Goal: Complete application form

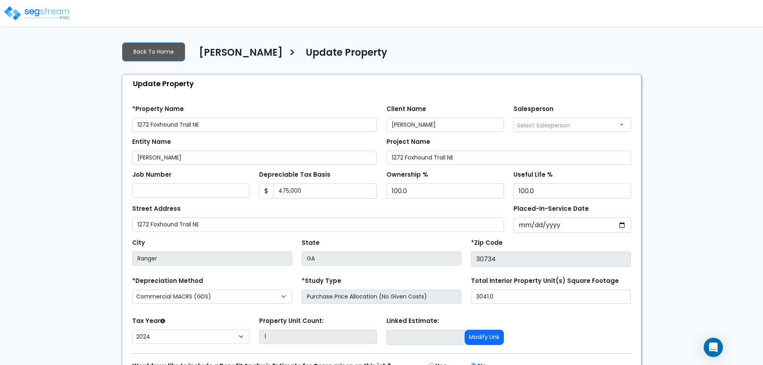
select select "2024"
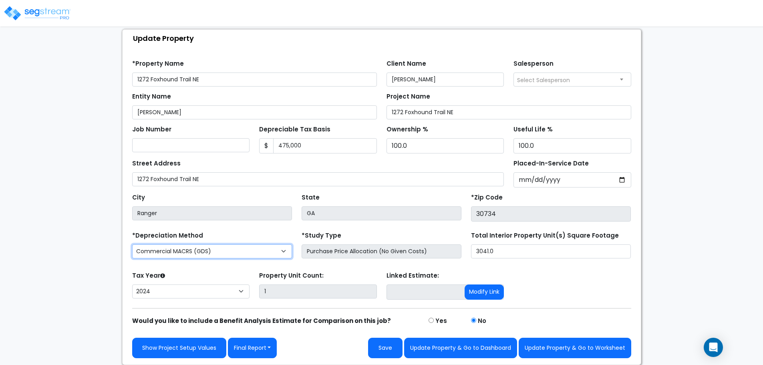
click at [216, 250] on select "Commercial MACRS (GDS) Residential Rental MACRS (GDS) + AmeriSouth Rules Commer…" at bounding box center [212, 251] width 160 height 14
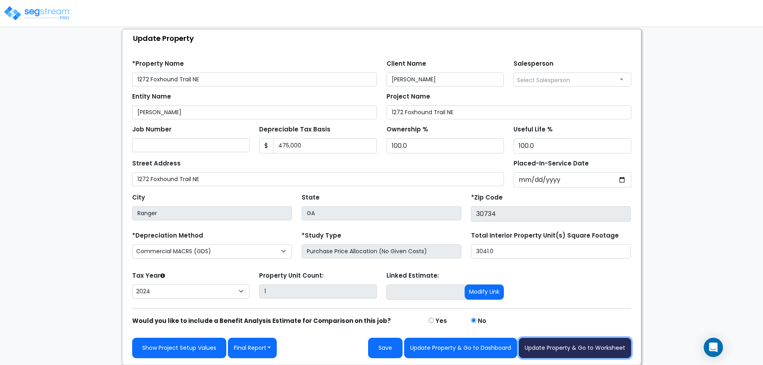
click at [572, 346] on button "Update Property & Go to Worksheet" at bounding box center [575, 348] width 113 height 20
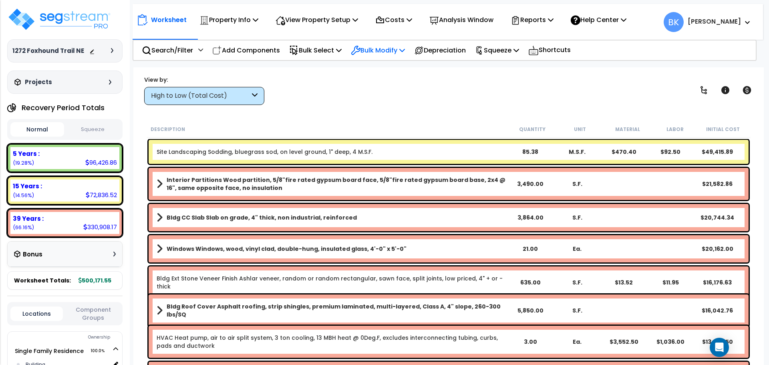
click at [384, 46] on p "Bulk Modify" at bounding box center [378, 50] width 54 height 11
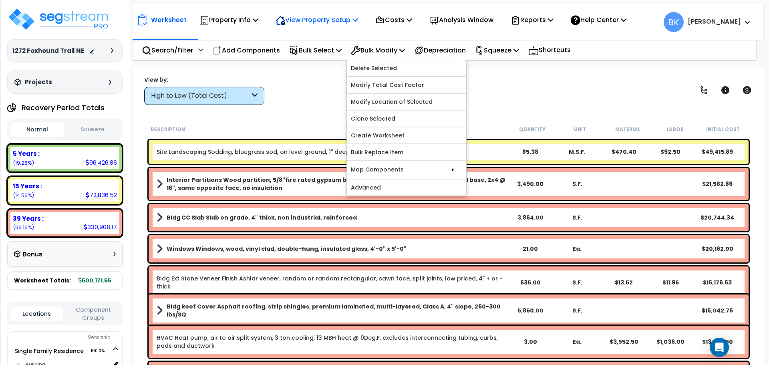
click at [335, 18] on p "View Property Setup" at bounding box center [317, 19] width 83 height 11
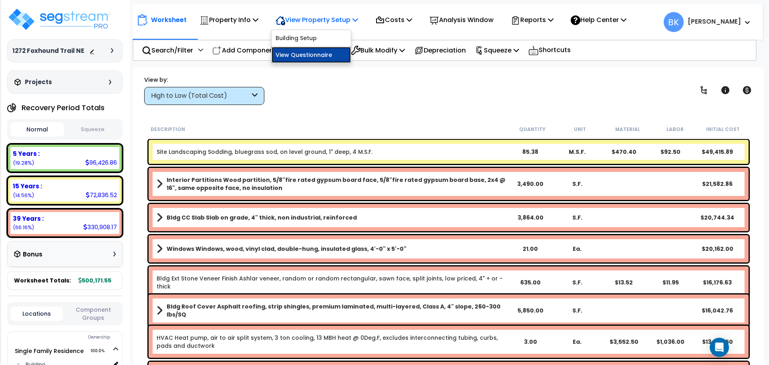
click at [320, 51] on link "View Questionnaire" at bounding box center [311, 55] width 79 height 16
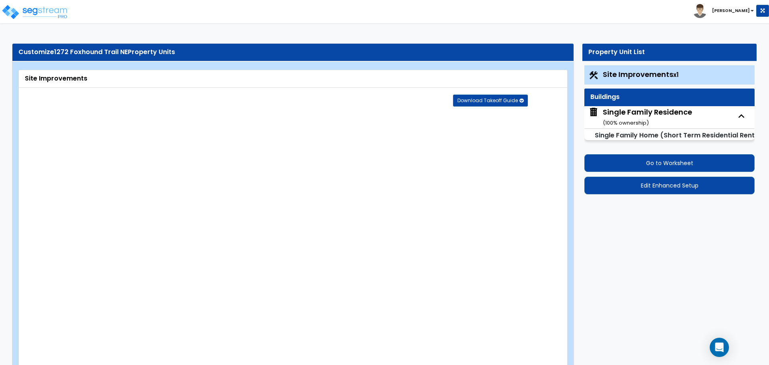
select select "2"
select select "1"
select select "2"
select select "1"
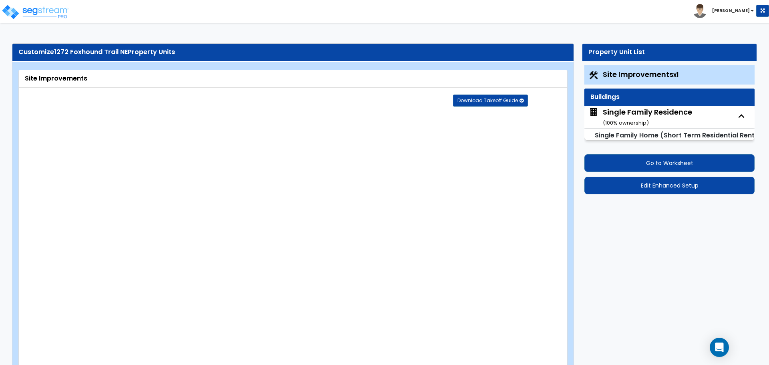
select select "10"
select select "1"
select select "2"
select select "1"
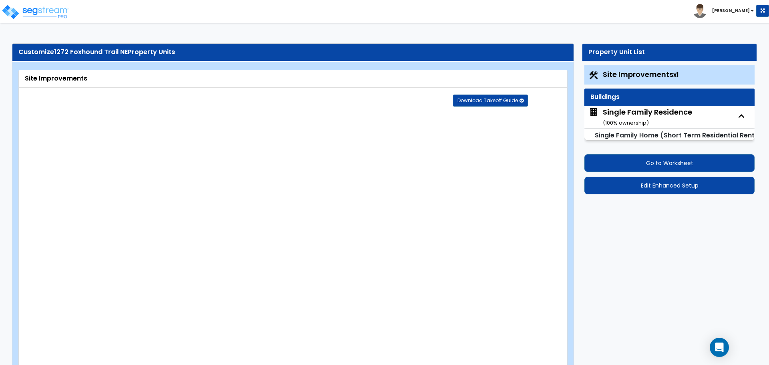
select select "3"
select select "1"
select select "5"
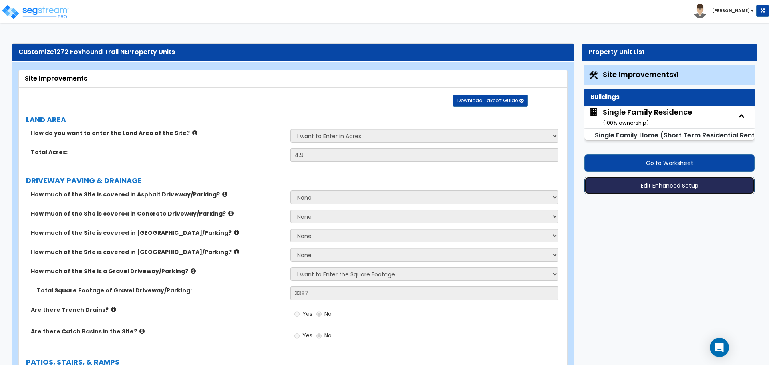
click at [673, 190] on button "Edit Enhanced Setup" at bounding box center [669, 186] width 170 height 18
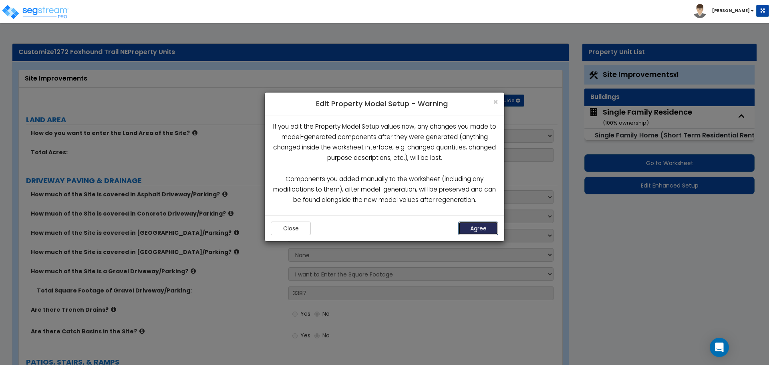
click at [472, 234] on button "Agree" at bounding box center [478, 228] width 40 height 14
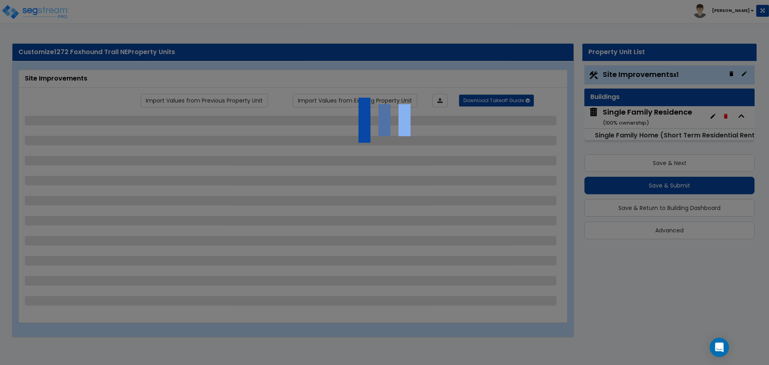
select select "2"
select select "1"
select select "2"
select select "1"
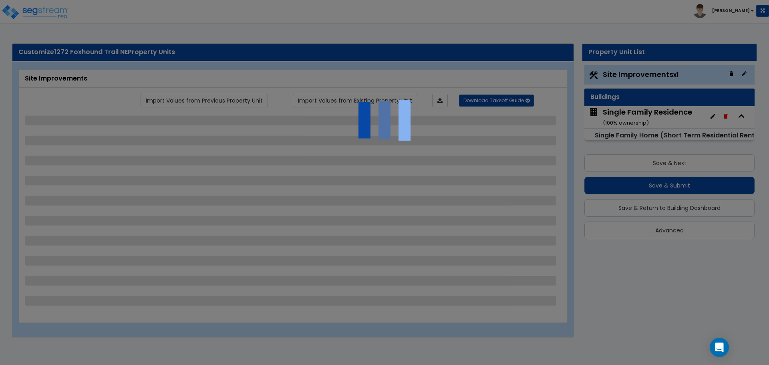
select select "10"
select select "1"
select select "2"
select select "1"
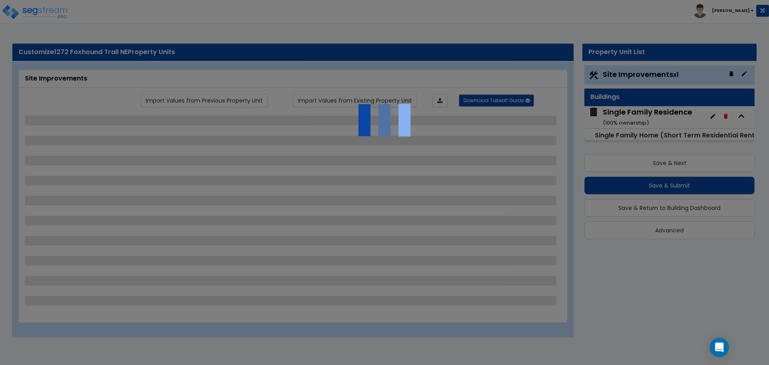
select select "3"
select select "1"
select select "5"
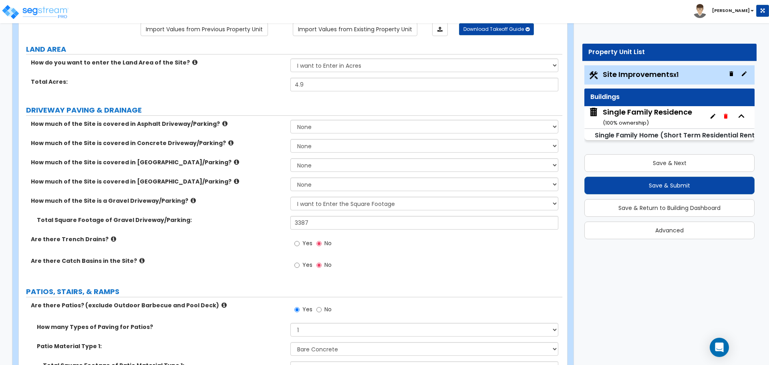
scroll to position [80, 0]
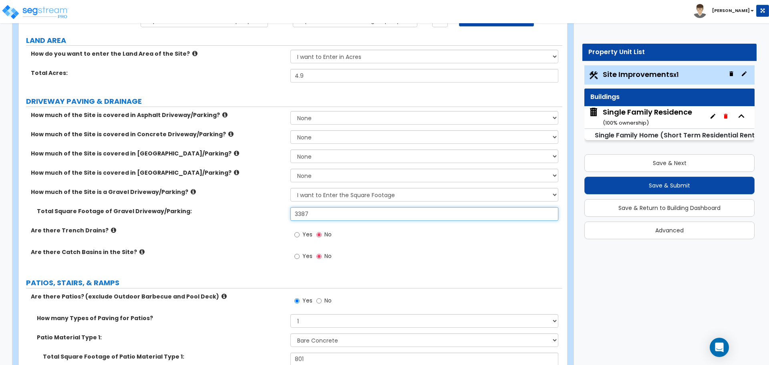
click at [321, 215] on input "3387" at bounding box center [424, 214] width 268 height 14
type input "3,766"
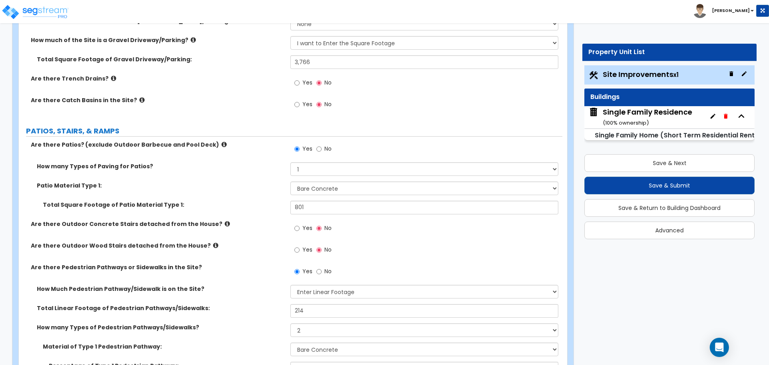
scroll to position [240, 0]
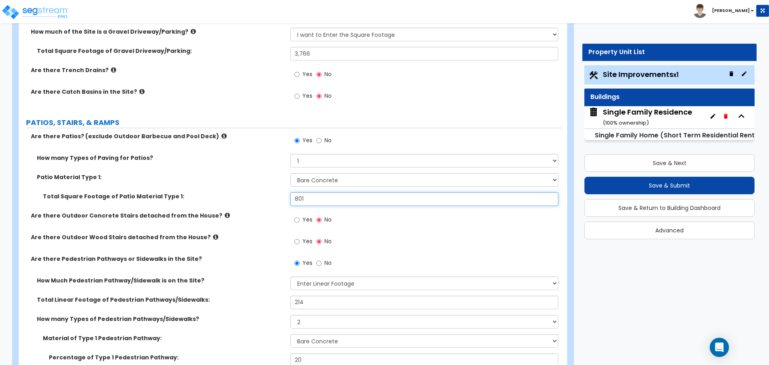
click at [340, 195] on input "801" at bounding box center [424, 199] width 268 height 14
type input "1,253"
click at [257, 234] on label "Are there Outdoor Wood Stairs detached from the House?" at bounding box center [158, 237] width 254 height 8
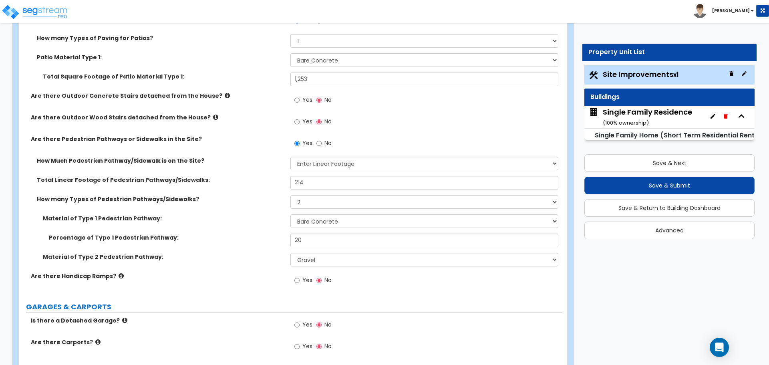
scroll to position [360, 0]
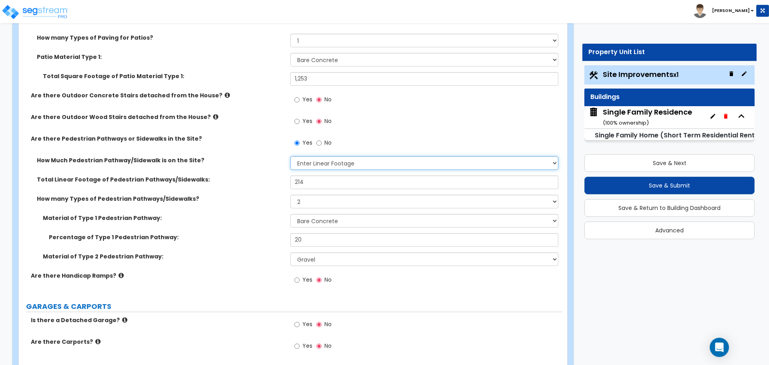
click at [326, 162] on select "Please Choose One I Don't Know, Please Estimate For Me Enter Linear Footage" at bounding box center [424, 163] width 268 height 14
click at [320, 162] on select "Please Choose One I Don't Know, Please Estimate For Me Enter Linear Footage" at bounding box center [424, 163] width 268 height 14
click at [318, 183] on input "214" at bounding box center [424, 182] width 268 height 14
type input "40"
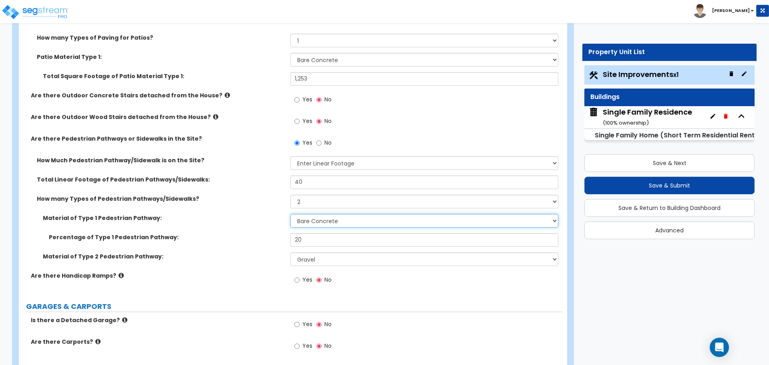
click at [323, 222] on select "Please Choose One Bare Concrete Stamped Concrete Brick Pavers Stone Pavers Wood…" at bounding box center [424, 221] width 268 height 14
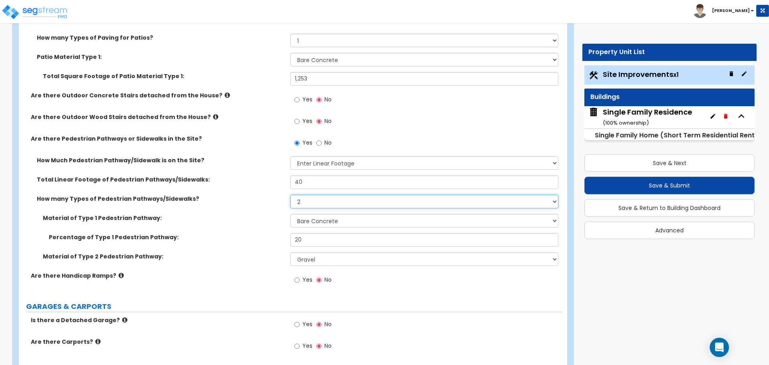
click at [312, 204] on select "Please Choose One 1 2 3" at bounding box center [424, 202] width 268 height 14
select select "1"
click at [290, 195] on select "Please Choose One 1 2 3" at bounding box center [424, 202] width 268 height 14
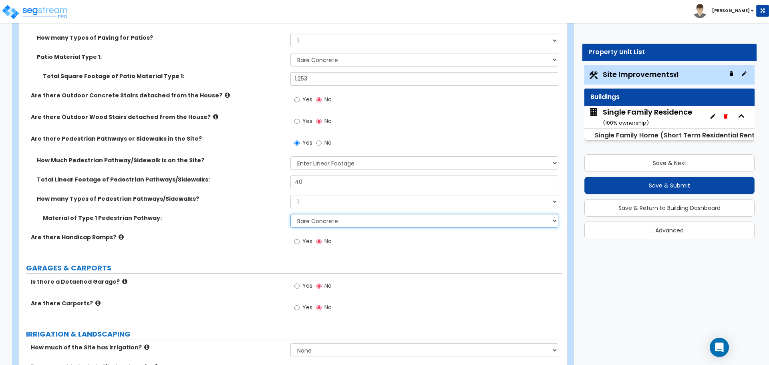
drag, startPoint x: 315, startPoint y: 220, endPoint x: 316, endPoint y: 225, distance: 5.3
click at [315, 220] on select "Please Choose One Bare Concrete Stamped Concrete Brick Pavers Stone Pavers Wood…" at bounding box center [424, 221] width 268 height 14
select select "10"
click at [290, 214] on select "Please Choose One Bare Concrete Stamped Concrete Brick Pavers Stone Pavers Wood…" at bounding box center [424, 221] width 268 height 14
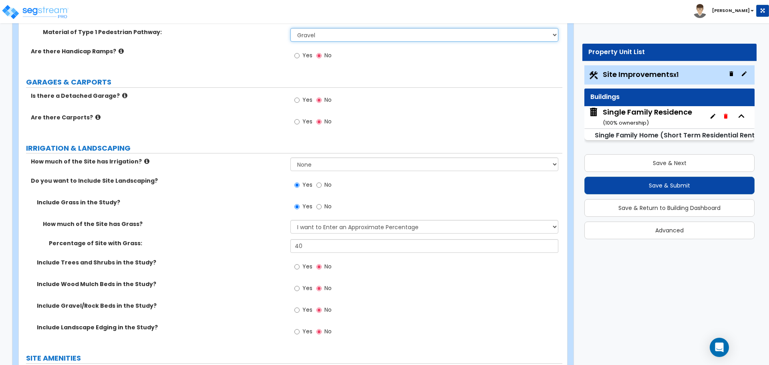
scroll to position [561, 0]
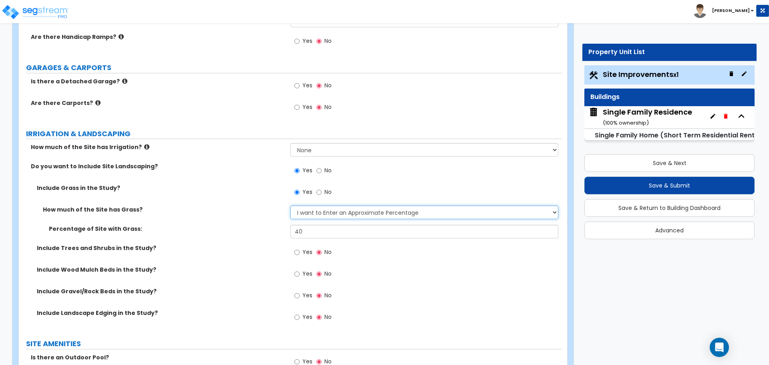
click at [320, 209] on select "None I want to Enter an Approximate Percentage I want to Enter the Square Foota…" at bounding box center [424, 212] width 268 height 14
select select "2"
click at [290, 205] on select "None I want to Enter an Approximate Percentage I want to Enter the Square Foota…" at bounding box center [424, 212] width 268 height 14
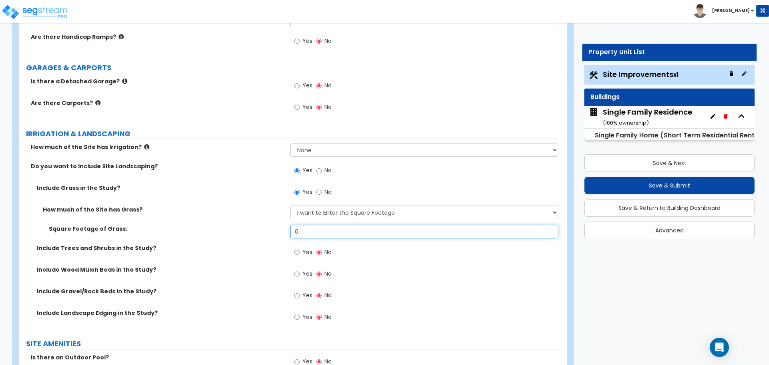
click at [310, 235] on input "0" at bounding box center [424, 232] width 268 height 14
type input "1,093"
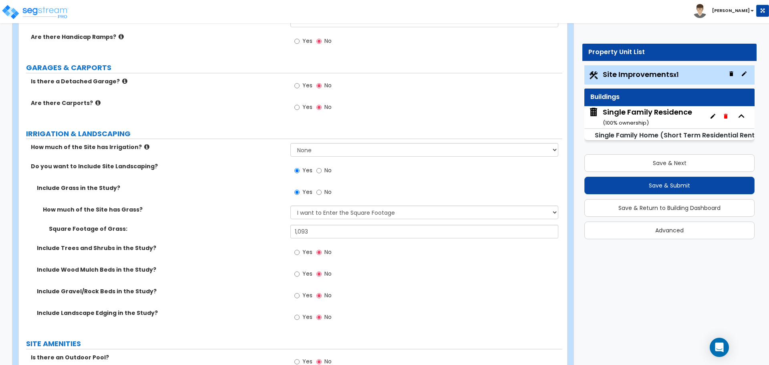
click at [267, 192] on div "Include Grass in the Study? Yes No" at bounding box center [290, 195] width 543 height 22
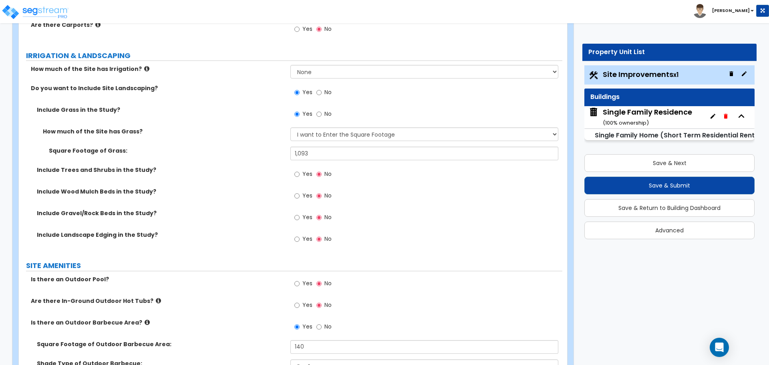
scroll to position [641, 0]
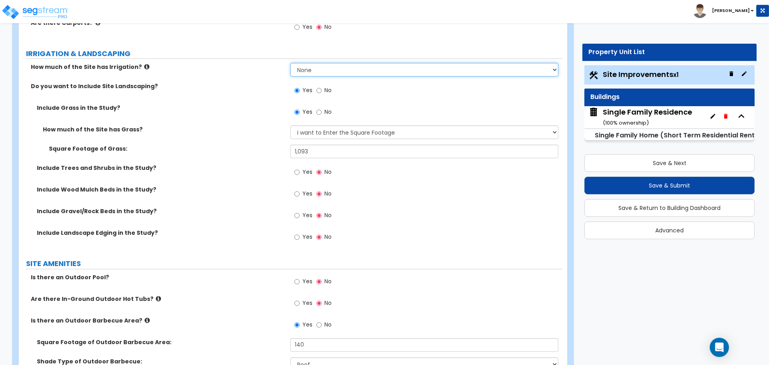
click at [327, 73] on select "None I want to Enter an Approximate Percentage I want to Enter the Square Foota…" at bounding box center [424, 70] width 268 height 14
select select "2"
click at [290, 63] on select "None I want to Enter an Approximate Percentage I want to Enter the Square Foota…" at bounding box center [424, 70] width 268 height 14
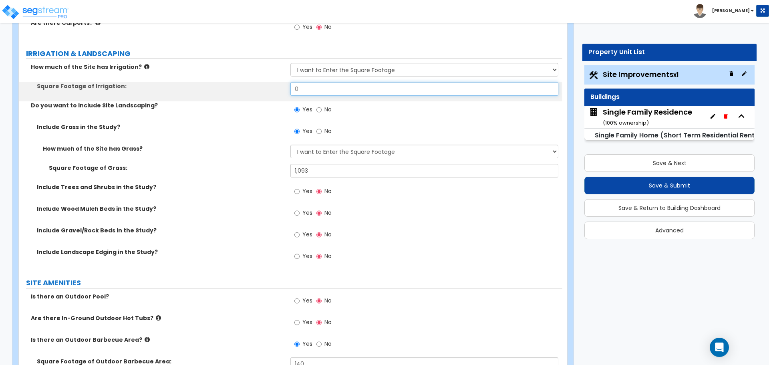
click at [311, 88] on input "0" at bounding box center [424, 89] width 268 height 14
type input "1,093"
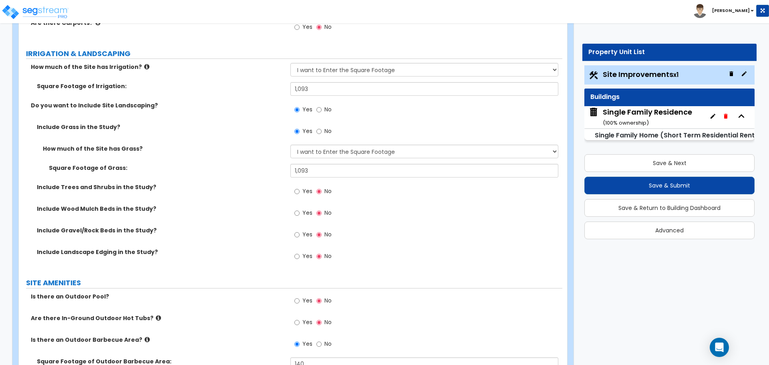
click at [257, 157] on div "How much of the Site has Grass? None I want to Enter an Approximate Percentage …" at bounding box center [290, 154] width 543 height 19
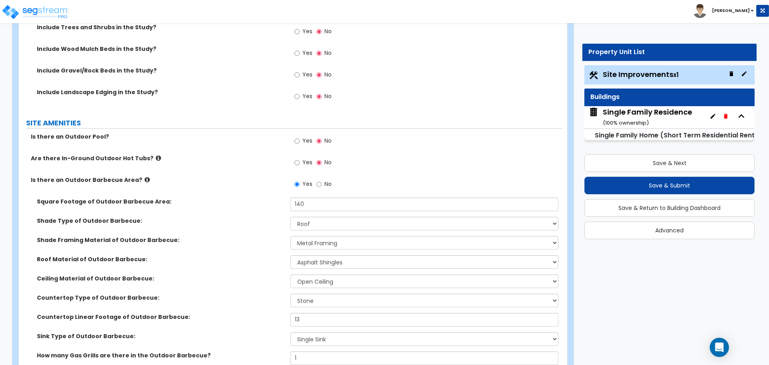
scroll to position [801, 0]
click at [324, 260] on select "Please Choose One Asphalt Shingles Clay Shingles Wood Shingles Metal Shingles" at bounding box center [424, 262] width 268 height 14
select select "4"
click at [290, 255] on select "Please Choose One Asphalt Shingles Clay Shingles Wood Shingles Metal Shingles" at bounding box center [424, 262] width 268 height 14
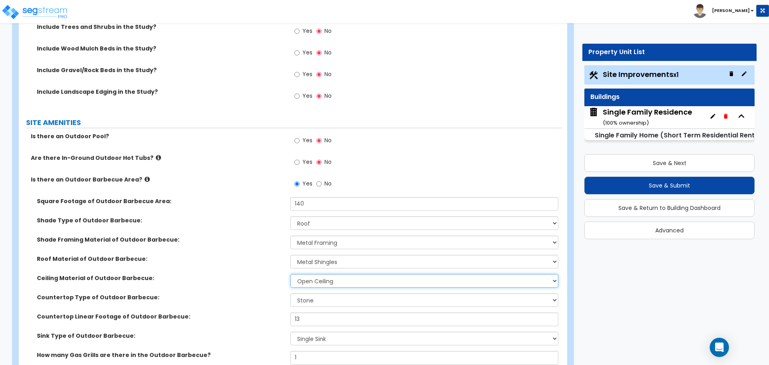
click at [321, 283] on select "Please Choose One Drywall Ceiling Open Ceiling" at bounding box center [424, 281] width 268 height 14
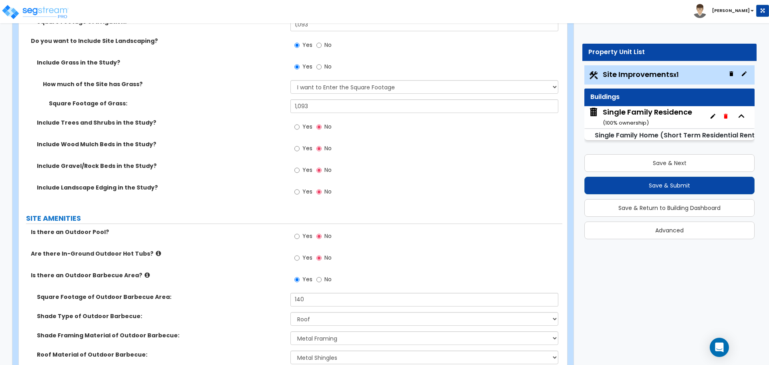
scroll to position [721, 0]
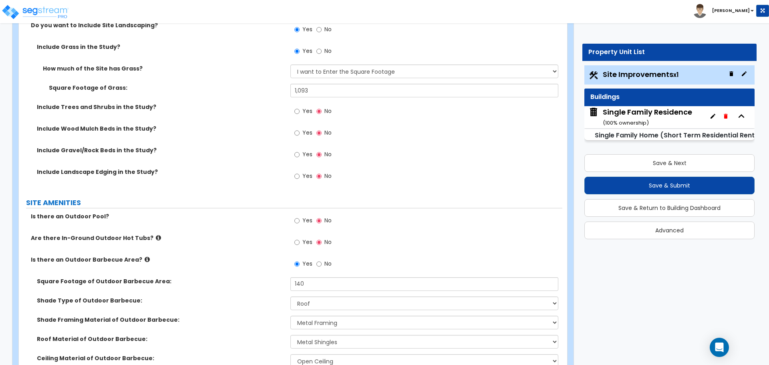
click at [292, 153] on div "Yes No" at bounding box center [312, 155] width 45 height 18
click at [295, 154] on input "Yes" at bounding box center [296, 154] width 5 height 9
radio input "true"
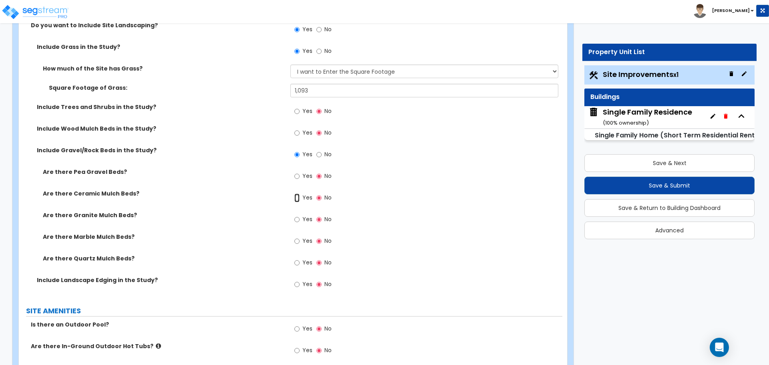
click at [298, 198] on input "Yes" at bounding box center [296, 197] width 5 height 9
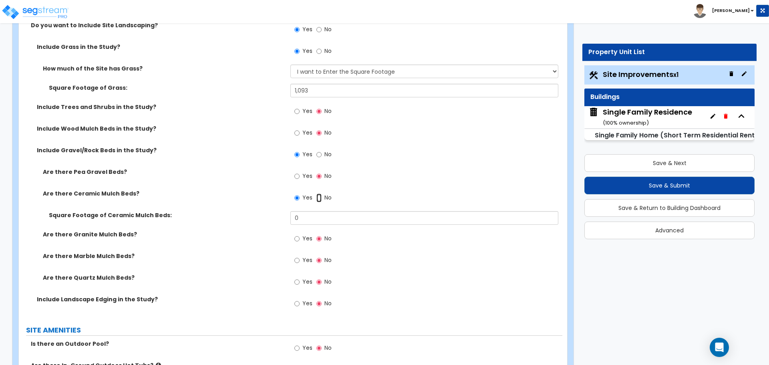
click at [320, 198] on input "No" at bounding box center [318, 197] width 5 height 9
radio input "false"
radio input "true"
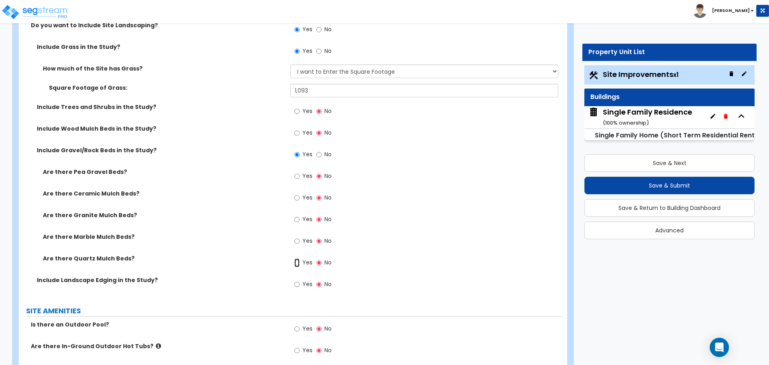
click at [298, 264] on input "Yes" at bounding box center [296, 262] width 5 height 9
radio input "true"
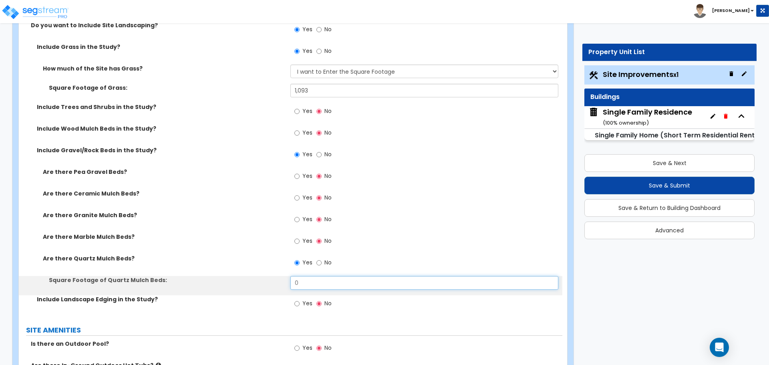
click at [313, 277] on input "0" at bounding box center [424, 283] width 268 height 14
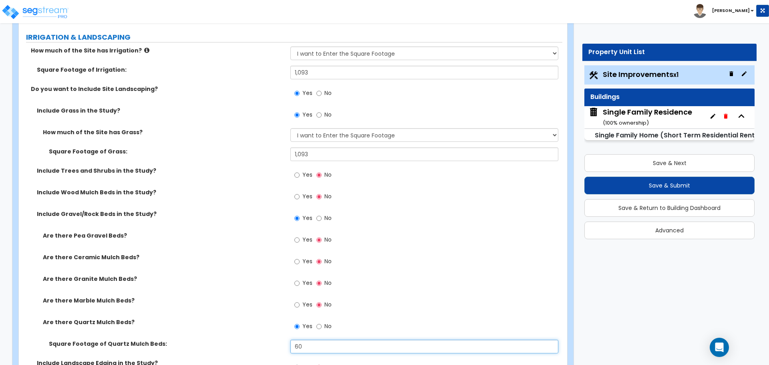
scroll to position [641, 0]
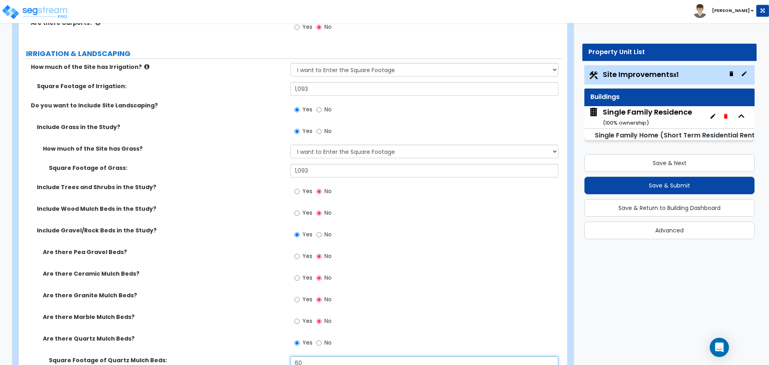
type input "60"
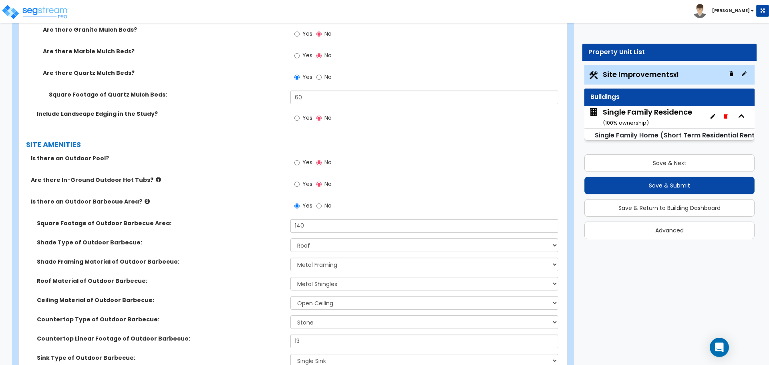
scroll to position [921, 0]
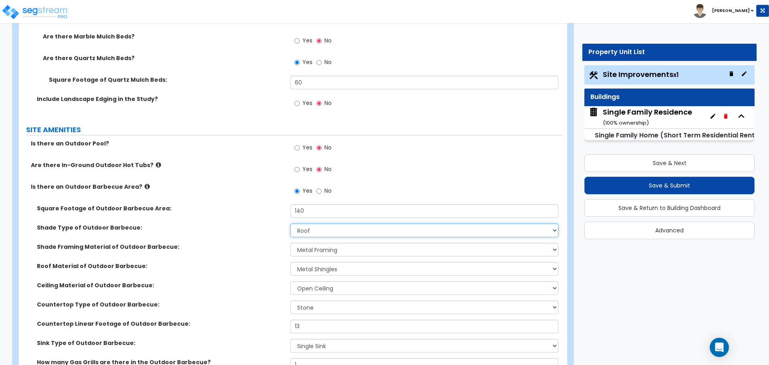
click at [317, 232] on select "None Roof Pergola" at bounding box center [424, 230] width 268 height 14
click at [315, 252] on select "Please Choose One Wood Framing Metal Framing" at bounding box center [424, 250] width 268 height 14
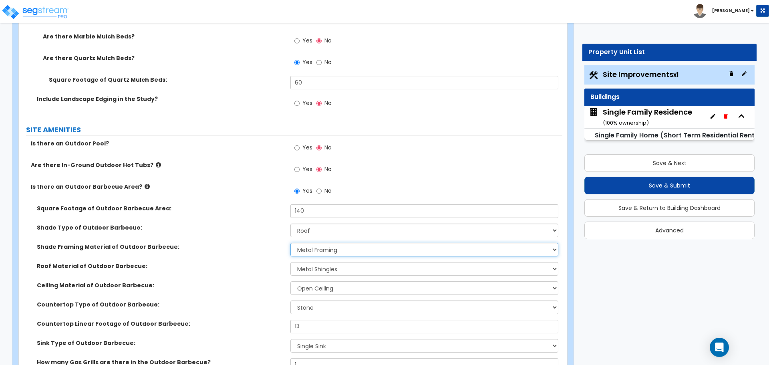
select select "1"
click at [290, 243] on select "Please Choose One Wood Framing Metal Framing" at bounding box center [424, 250] width 268 height 14
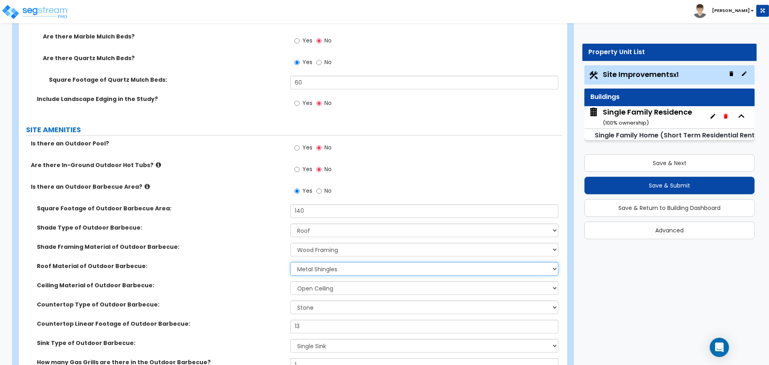
click at [314, 270] on select "Please Choose One Asphalt Shingles Clay Shingles Wood Shingles Metal Shingles" at bounding box center [424, 269] width 268 height 14
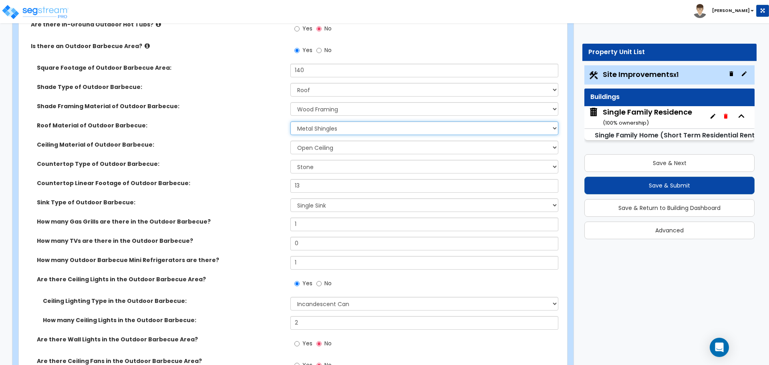
scroll to position [1081, 0]
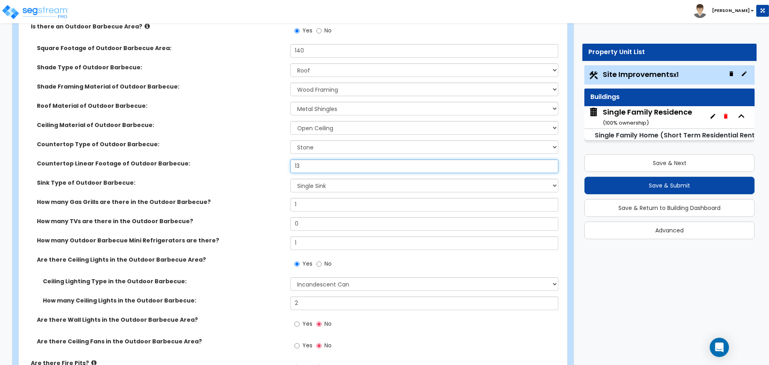
click at [302, 167] on input "13" at bounding box center [424, 166] width 268 height 14
type input "24"
click at [311, 156] on div "Countertop Type of Outdoor Barbecue: Please Choose One Plastic Laminate Solid S…" at bounding box center [290, 149] width 543 height 19
click at [314, 149] on select "Please Choose One Plastic Laminate Solid Surface Stone Quartz Marble" at bounding box center [424, 147] width 268 height 14
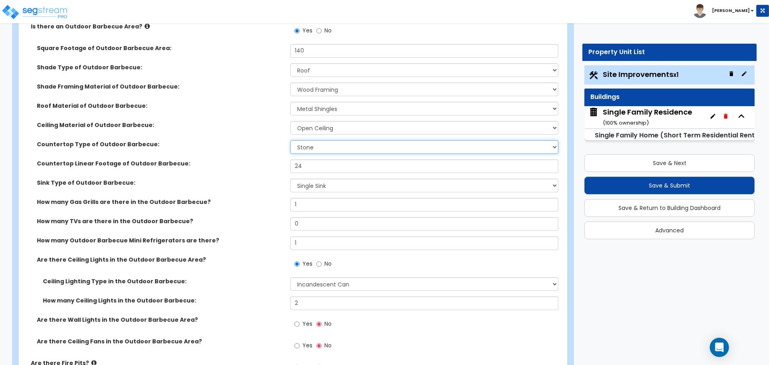
click at [290, 140] on select "Please Choose One Plastic Laminate Solid Surface Stone Quartz Marble" at bounding box center [424, 147] width 268 height 14
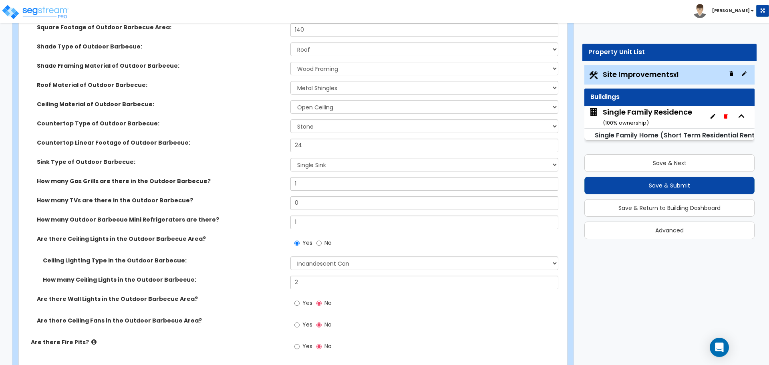
scroll to position [1161, 0]
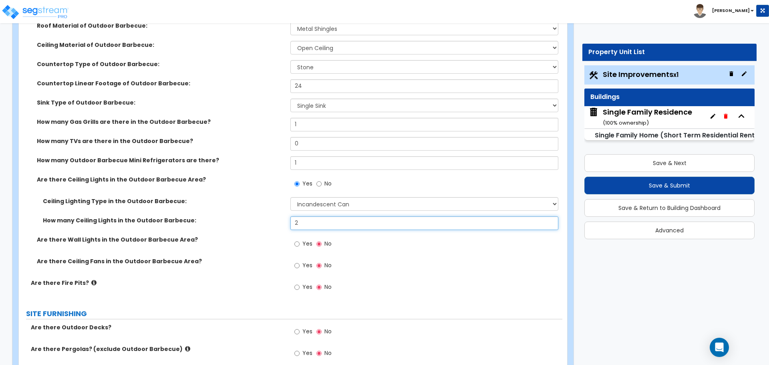
click at [313, 225] on input "2" at bounding box center [424, 223] width 268 height 14
type input "3"
click at [257, 195] on div "Are there Ceiling Lights in the Outdoor Barbecue Area? Yes No" at bounding box center [290, 186] width 543 height 22
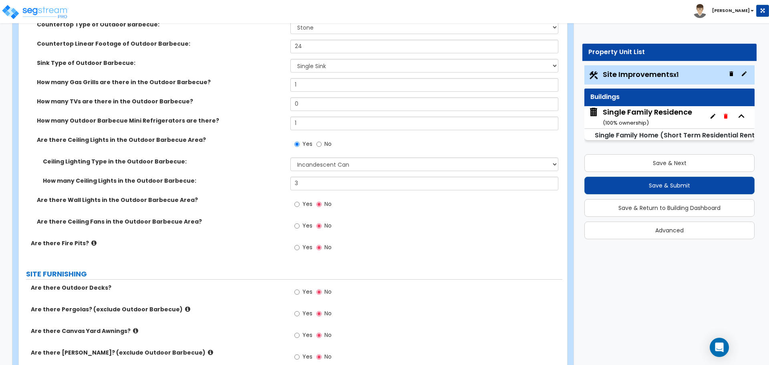
scroll to position [1202, 0]
click at [299, 245] on input "Yes" at bounding box center [296, 247] width 5 height 9
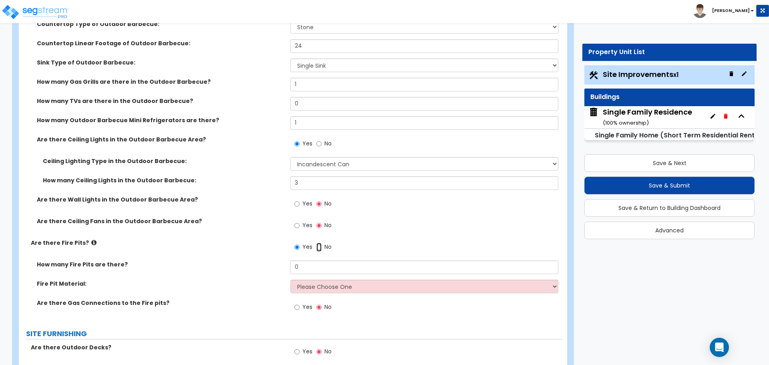
click at [319, 248] on input "No" at bounding box center [318, 247] width 5 height 9
radio input "false"
radio input "true"
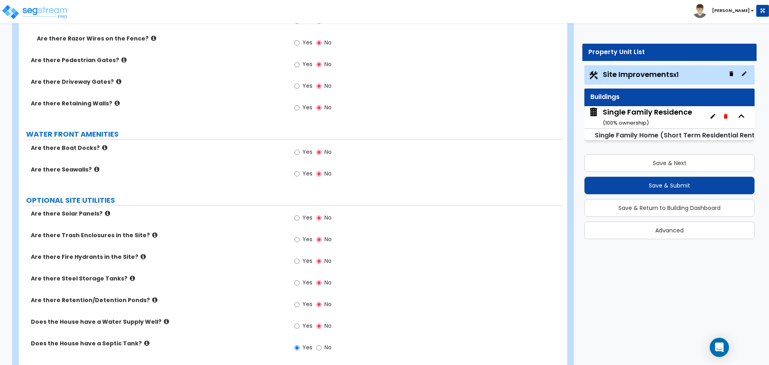
scroll to position [1915, 0]
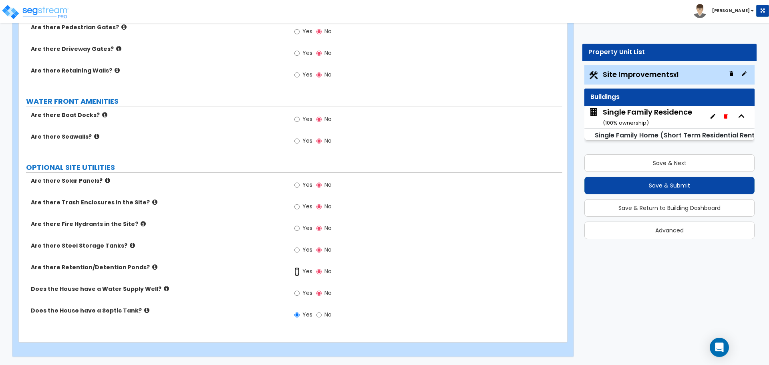
click at [297, 274] on input "Yes" at bounding box center [296, 271] width 5 height 9
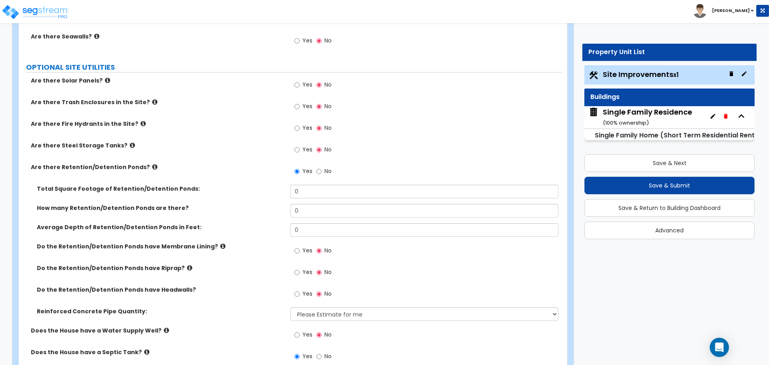
scroll to position [2035, 0]
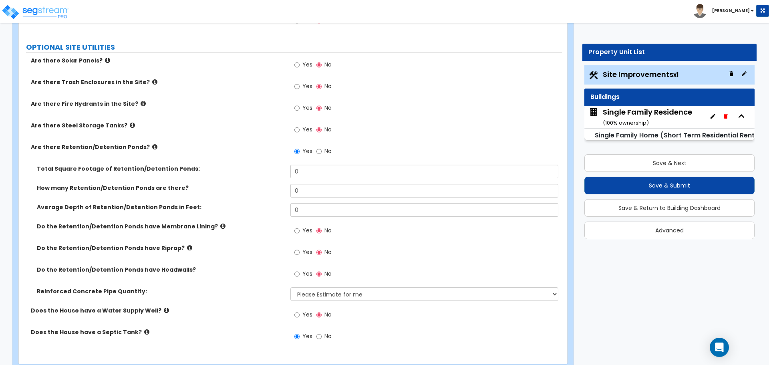
click at [152, 146] on icon at bounding box center [154, 147] width 5 height 6
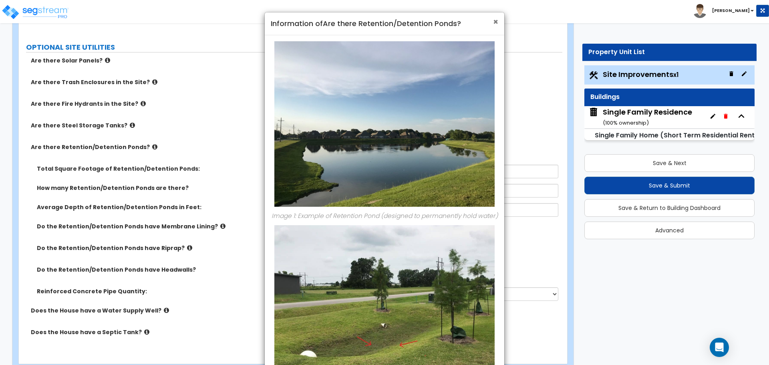
click at [495, 23] on span "×" at bounding box center [495, 22] width 5 height 12
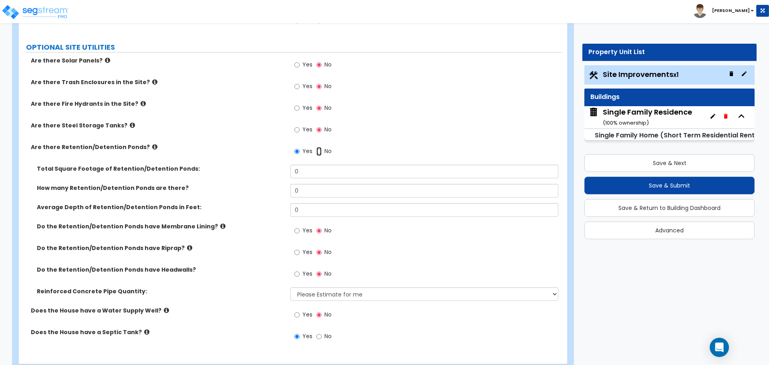
click at [319, 150] on input "No" at bounding box center [318, 151] width 5 height 9
radio input "false"
radio input "true"
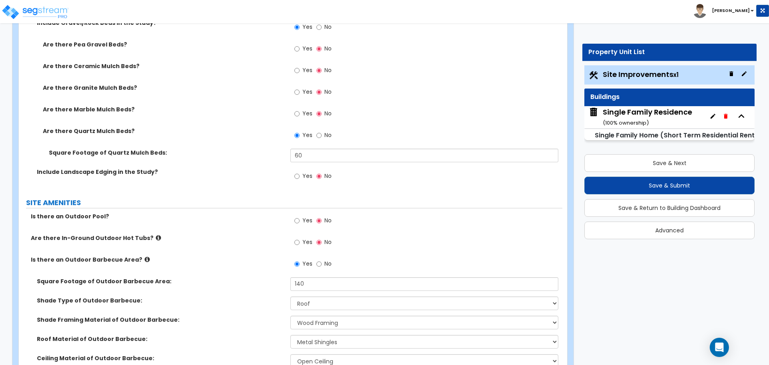
scroll to position [834, 0]
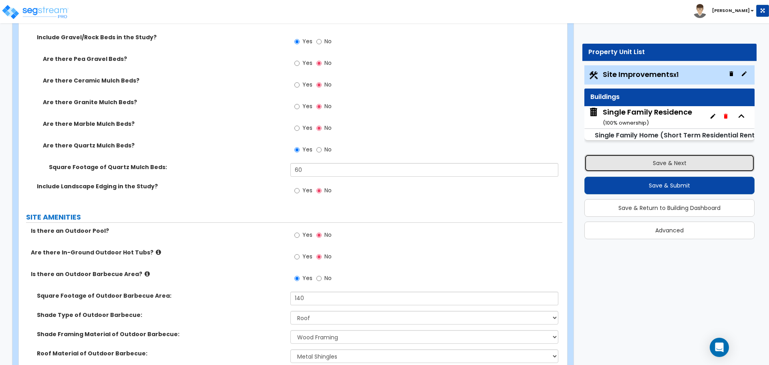
click at [664, 162] on button "Save & Next" at bounding box center [669, 163] width 170 height 18
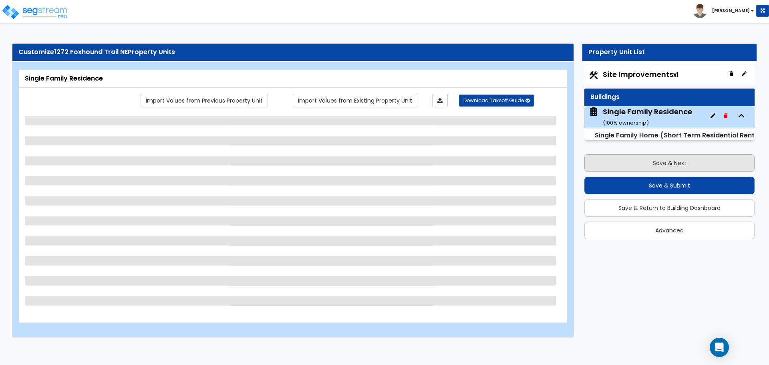
scroll to position [0, 0]
select select "1"
select select "7"
select select "3"
select select "2"
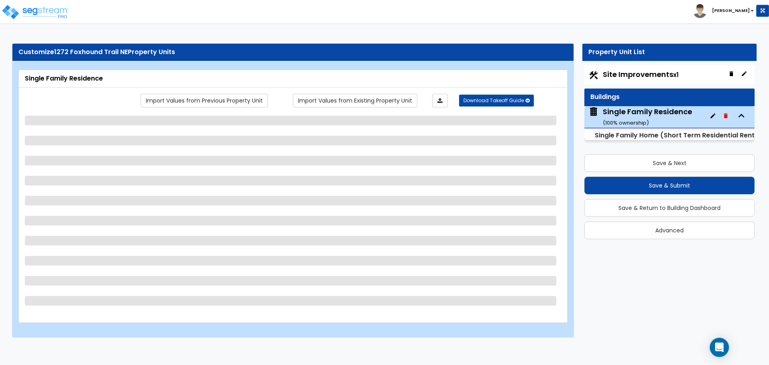
select select "1"
select select "2"
select select "4"
select select "3"
select select "1"
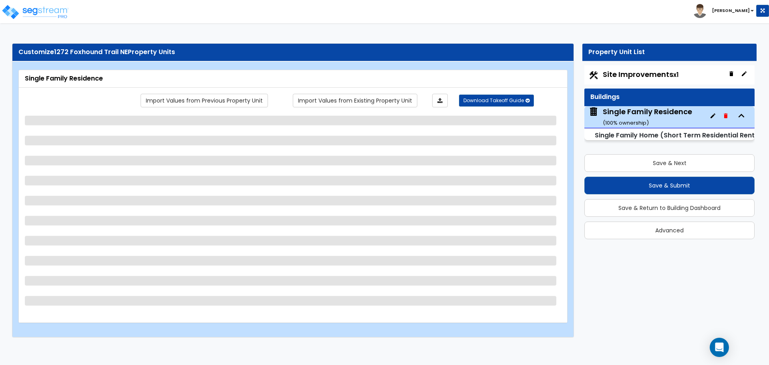
select select "1"
select select "3"
select select "2"
select select "1"
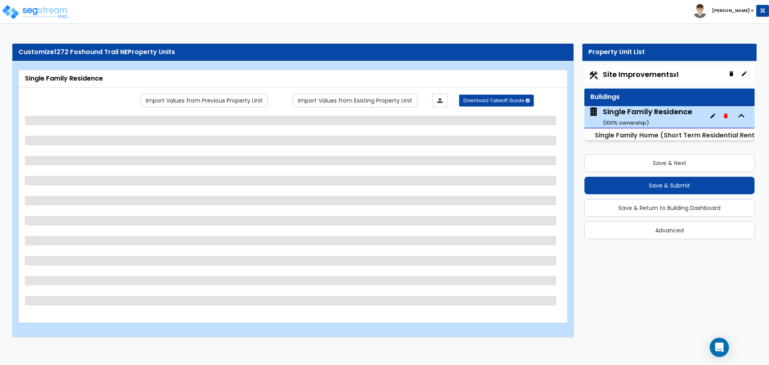
select select "2"
select select "6"
select select "1"
select select "2"
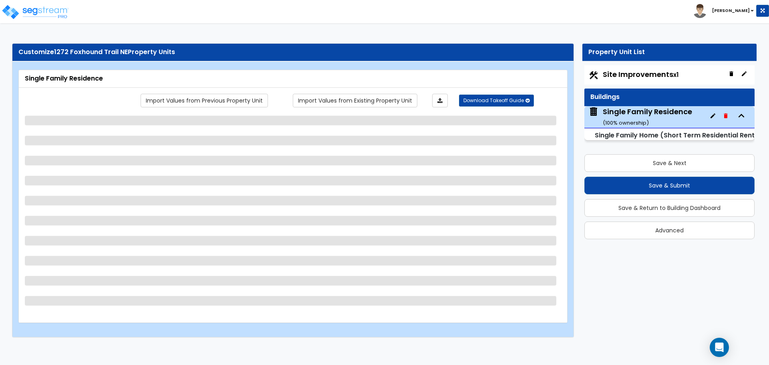
select select "2"
select select "1"
select select "5"
select select "3"
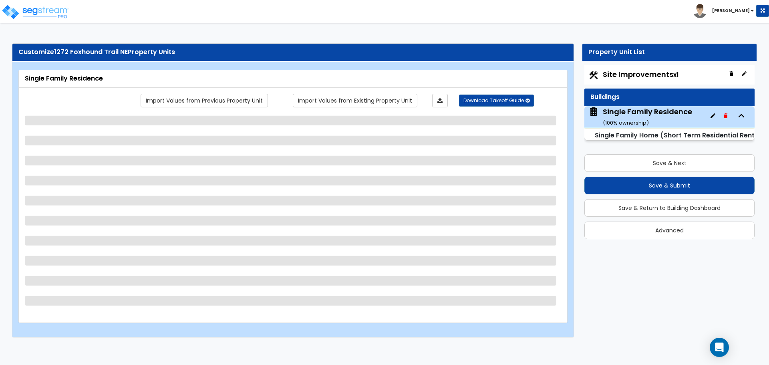
select select "2"
select select "3"
select select "2"
select select "3"
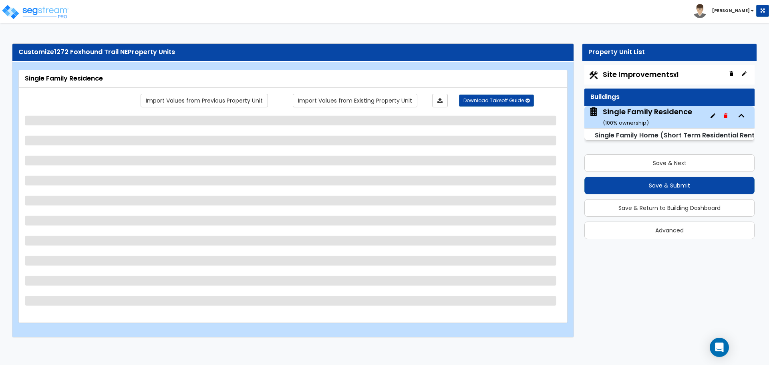
select select "2"
select select "3"
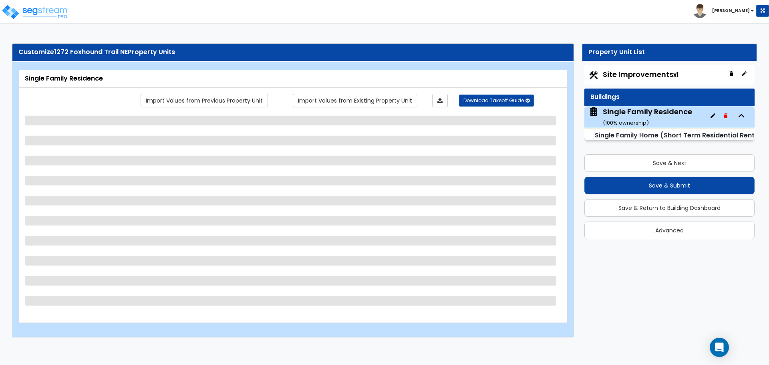
select select "2"
select select "1"
select select "2"
select select "3"
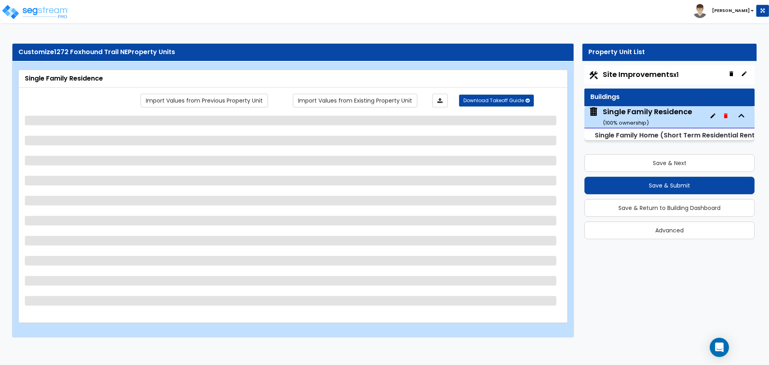
select select "2"
select select "3"
select select "2"
select select "4"
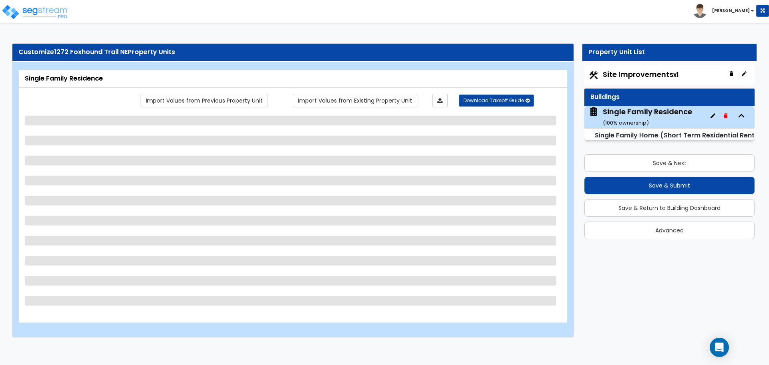
select select "4"
select select "1"
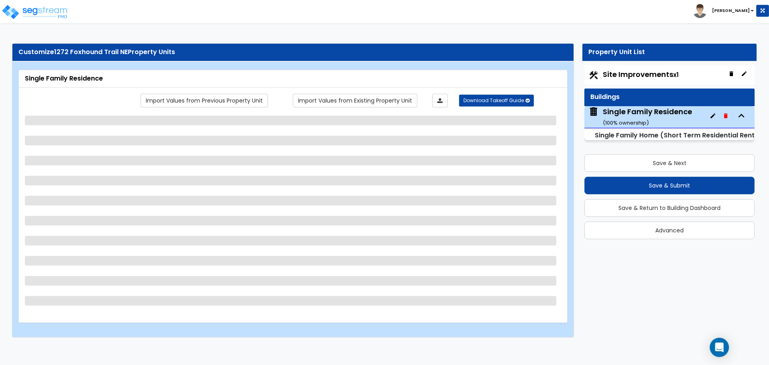
select select "1"
select select "2"
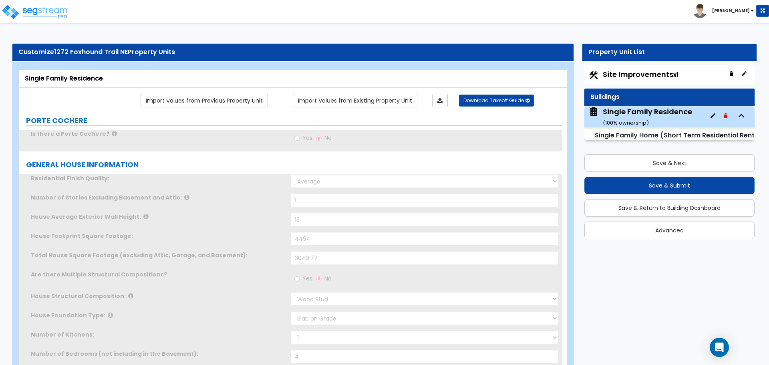
type input "3"
radio input "true"
select select "1"
type input "3"
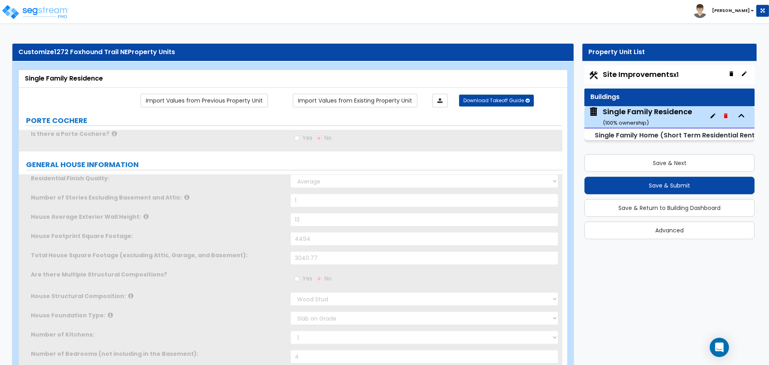
select select "2"
type input "5"
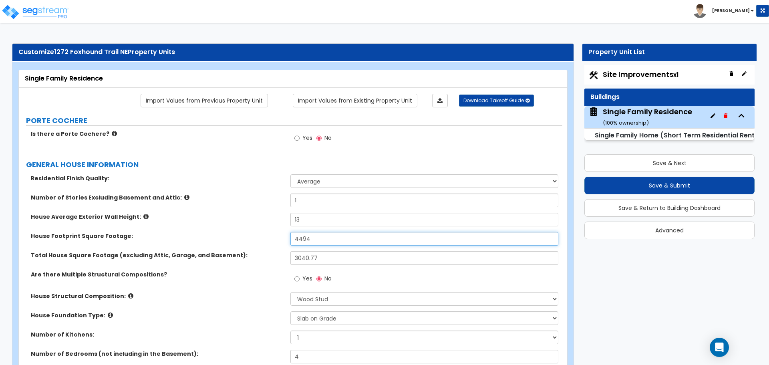
click at [314, 239] on input "4494" at bounding box center [424, 239] width 268 height 14
click at [326, 245] on input "3,040.77" at bounding box center [424, 239] width 268 height 14
type input "3,458"
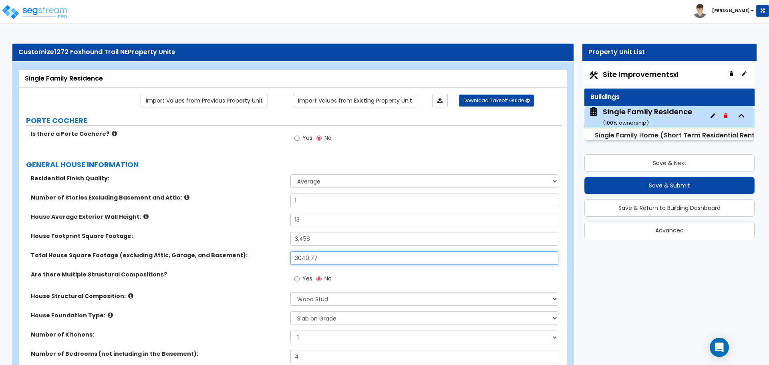
click at [330, 258] on input "3040.77" at bounding box center [424, 258] width 268 height 14
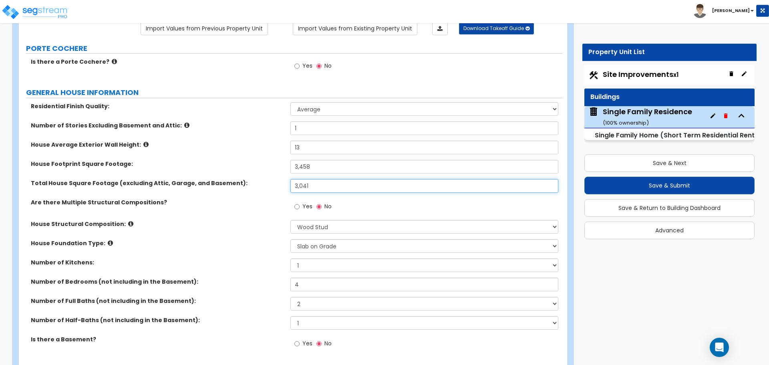
scroll to position [80, 0]
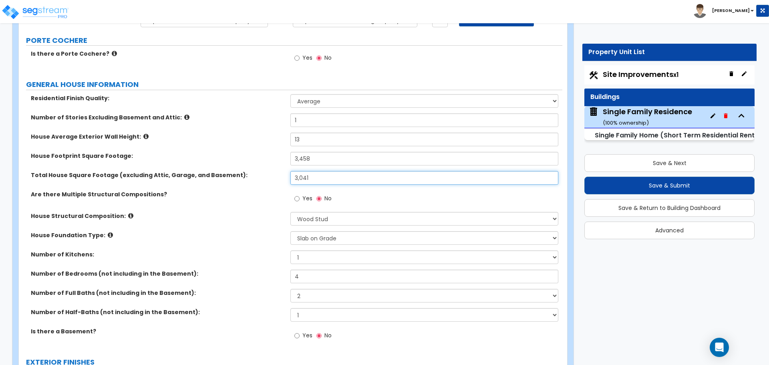
type input "3,041"
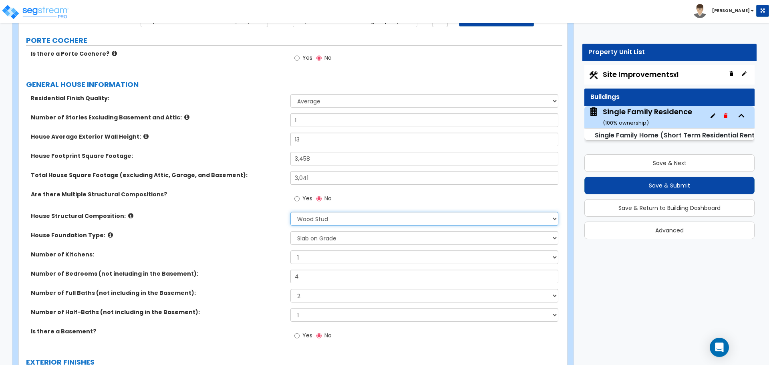
click at [315, 222] on select "Please Choose One Reinforced Concrete Structural Steel Brick Masonry CMU Masonr…" at bounding box center [424, 219] width 268 height 14
click at [317, 219] on select "Please Choose One Reinforced Concrete Structural Steel Brick Masonry CMU Masonr…" at bounding box center [424, 219] width 268 height 14
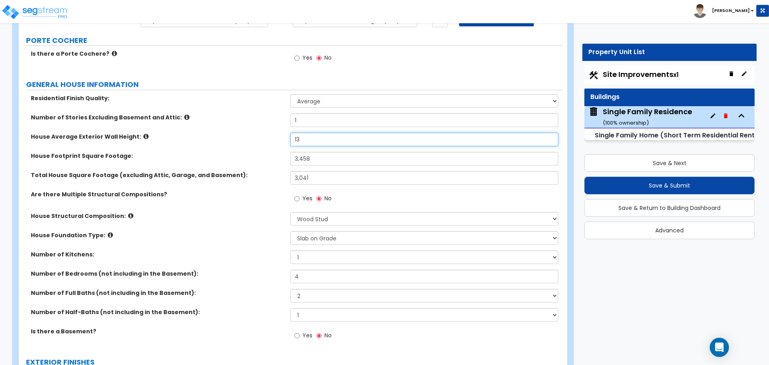
click at [310, 137] on input "13" at bounding box center [424, 140] width 268 height 14
type input "14"
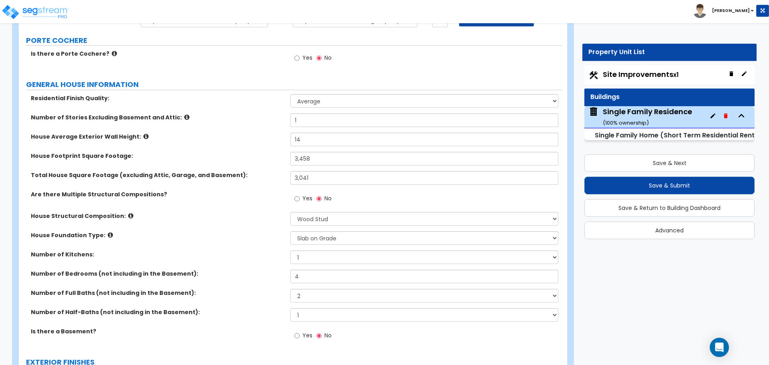
click at [273, 147] on div "House Average Exterior Wall Height: 14" at bounding box center [290, 142] width 543 height 19
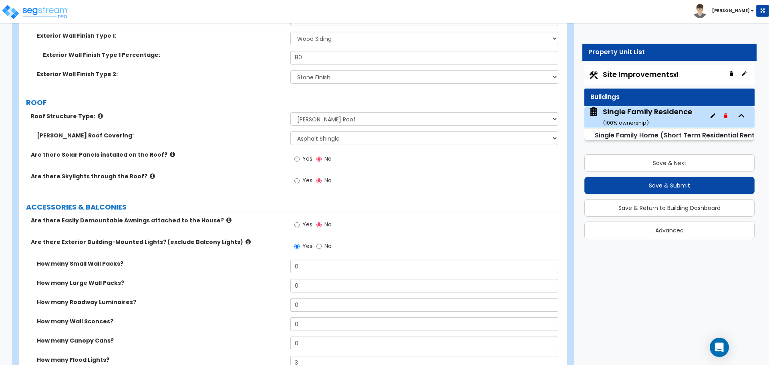
scroll to position [441, 0]
click at [654, 76] on span "Site Improvements x1" at bounding box center [641, 74] width 76 height 10
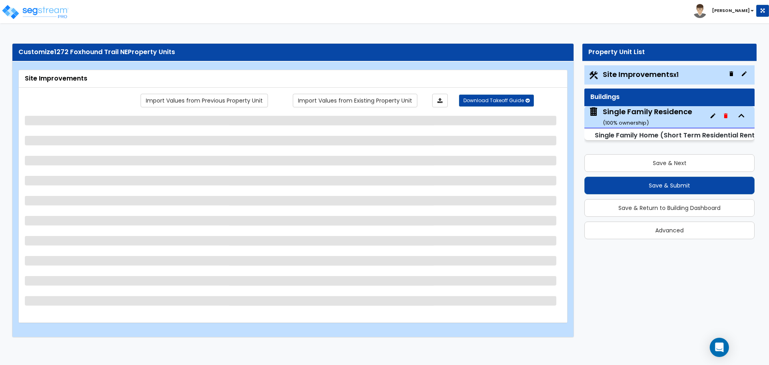
select select "2"
select select "1"
select select "2"
select select "1"
select select "10"
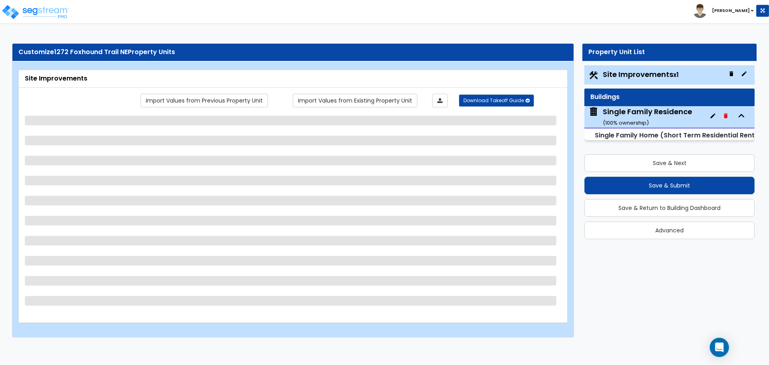
select select "2"
select select "1"
select select "4"
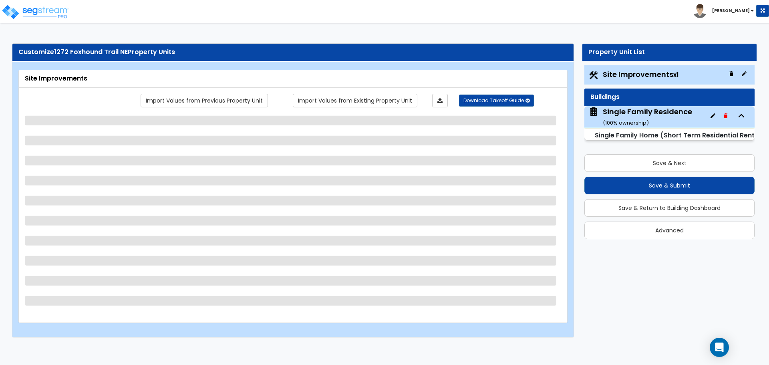
select select "3"
select select "1"
select select "5"
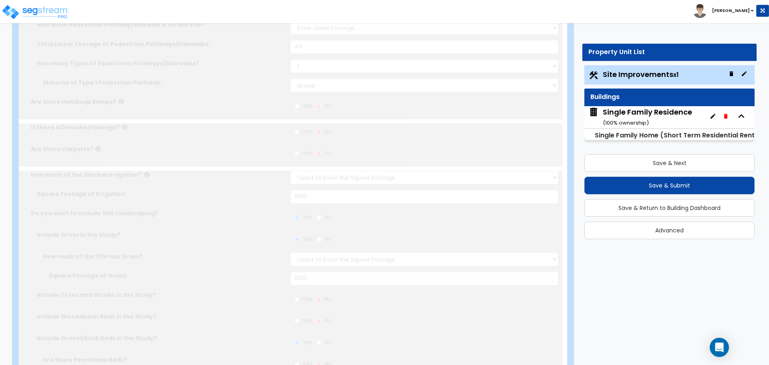
scroll to position [0, 0]
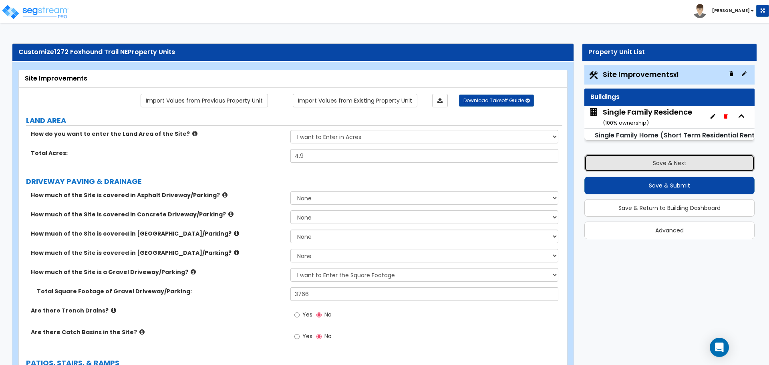
click at [672, 167] on button "Save & Next" at bounding box center [669, 163] width 170 height 18
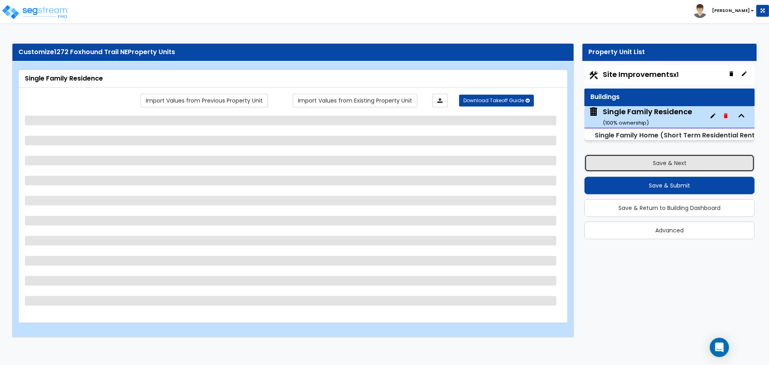
click at [672, 168] on button "Save & Next" at bounding box center [669, 163] width 170 height 18
click at [672, 167] on button "Save & Next" at bounding box center [669, 163] width 170 height 18
